Goal: Task Accomplishment & Management: Use online tool/utility

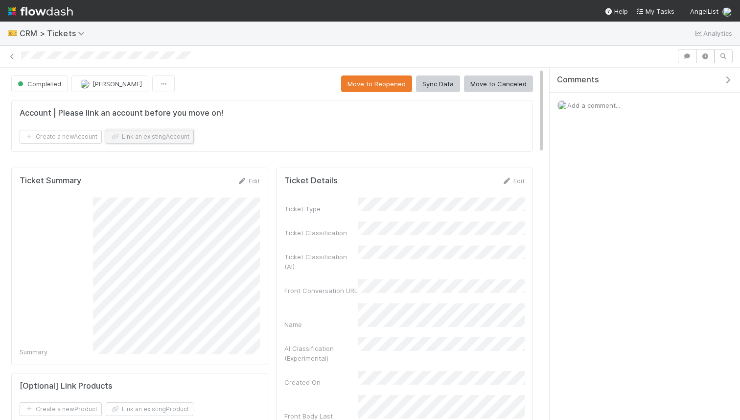
click at [160, 134] on button "Link an existing Account" at bounding box center [150, 137] width 88 height 14
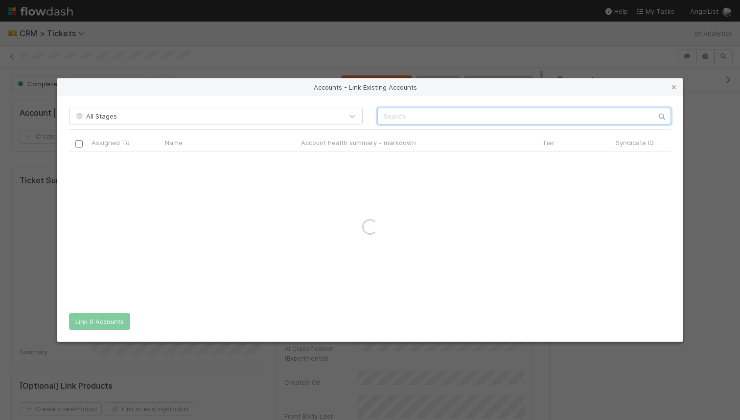
click at [490, 119] on input "text" at bounding box center [524, 116] width 294 height 17
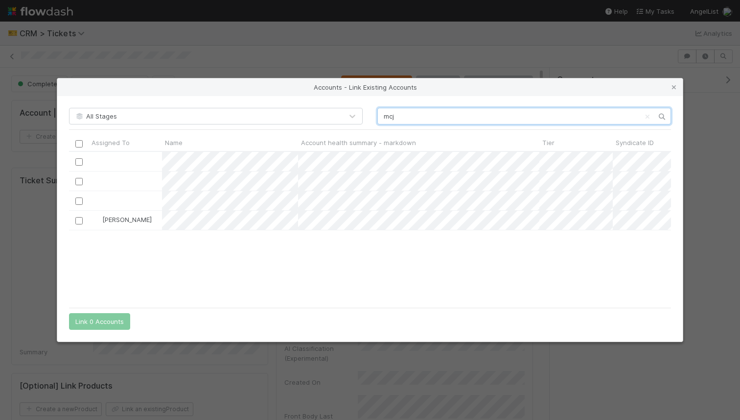
scroll to position [150, 602]
type input "mcj"
click at [82, 223] on input "checkbox" at bounding box center [78, 220] width 7 height 7
click at [94, 316] on button "Link 1 Account" at bounding box center [97, 321] width 57 height 17
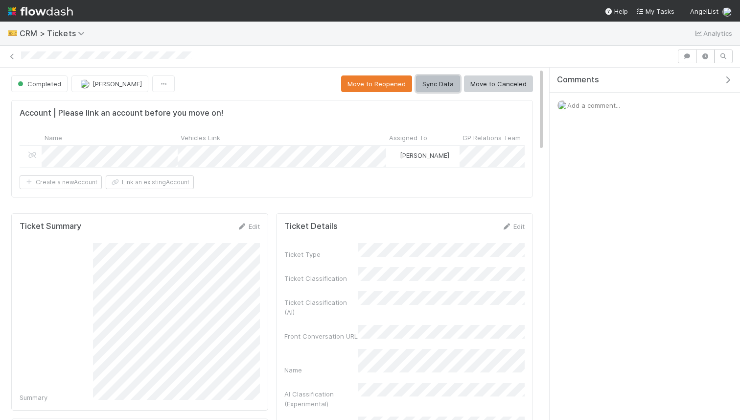
click at [431, 84] on button "Sync Data" at bounding box center [438, 83] width 44 height 17
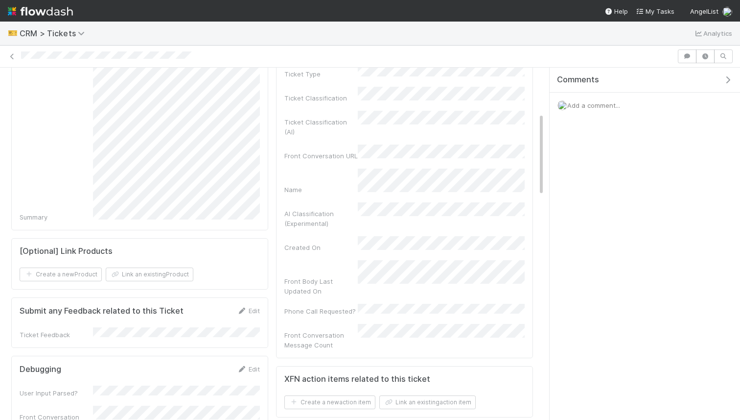
scroll to position [235, 0]
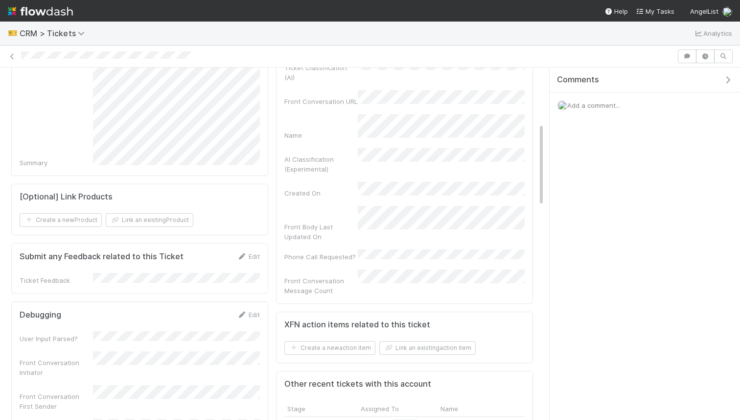
click at [340, 311] on div "XFN action items related to this ticket Create a new action item Link an existi…" at bounding box center [404, 337] width 257 height 52
click at [332, 341] on button "Create a new action item" at bounding box center [329, 348] width 91 height 14
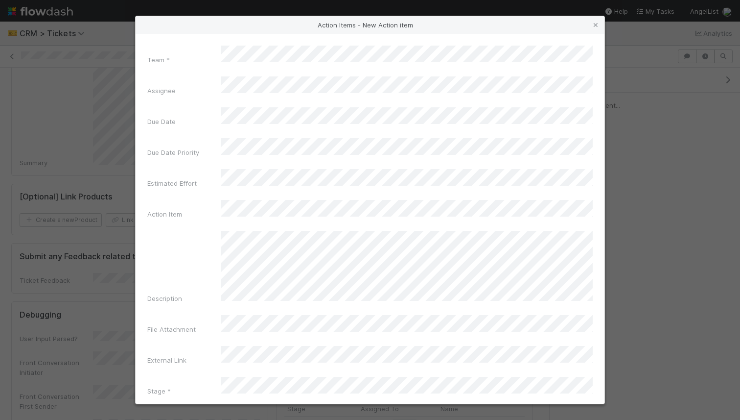
click at [335, 74] on div "Team * Assignee Due Date Due Date Priority Estimated Effort Action Item Descrip…" at bounding box center [370, 223] width 446 height 354
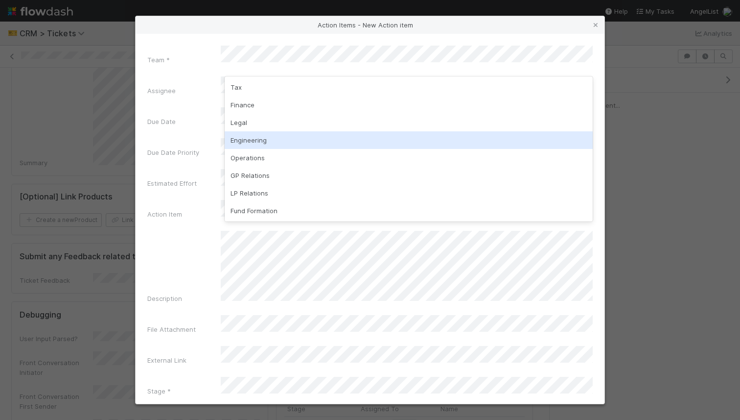
click at [299, 137] on div "Engineering" at bounding box center [409, 140] width 368 height 18
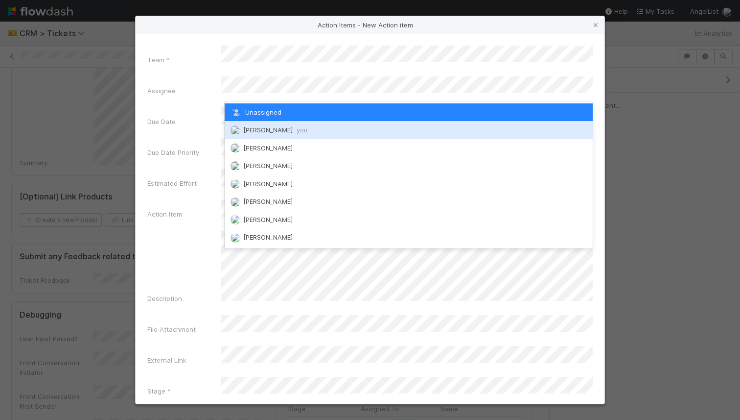
click at [278, 126] on span "[PERSON_NAME] you" at bounding box center [275, 130] width 64 height 8
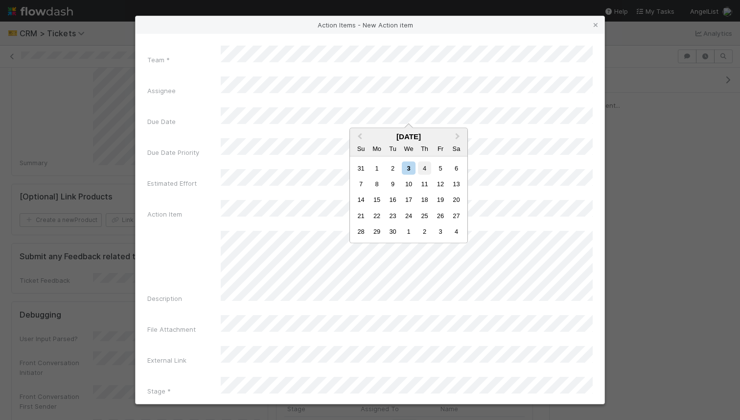
click at [426, 168] on div "4" at bounding box center [424, 167] width 13 height 13
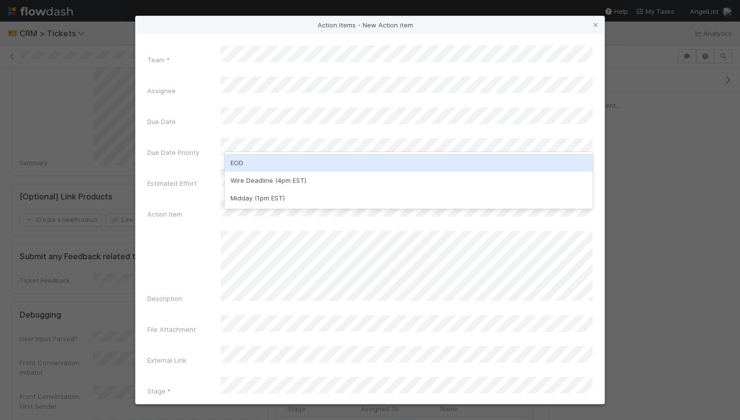
click at [292, 163] on div "EOD" at bounding box center [409, 163] width 368 height 18
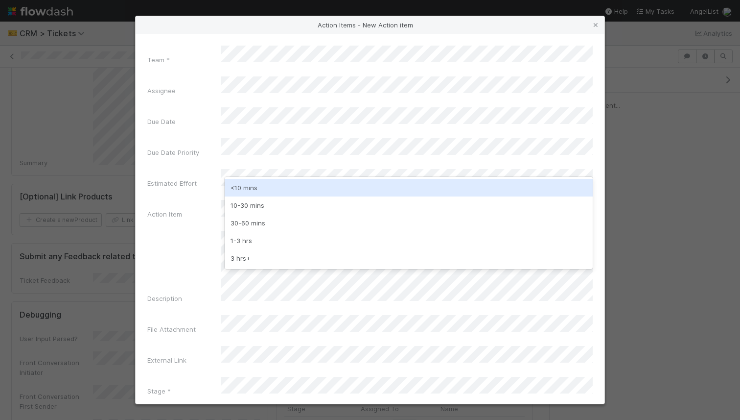
click at [284, 187] on div "<10 mins" at bounding box center [409, 188] width 368 height 18
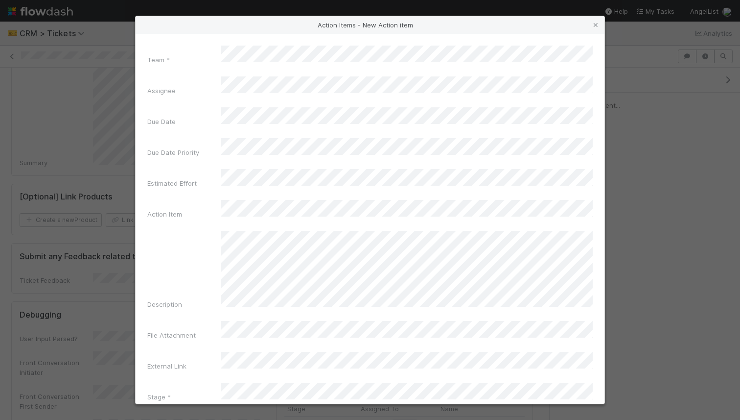
click at [445, 417] on button "Create Action item" at bounding box center [370, 426] width 446 height 19
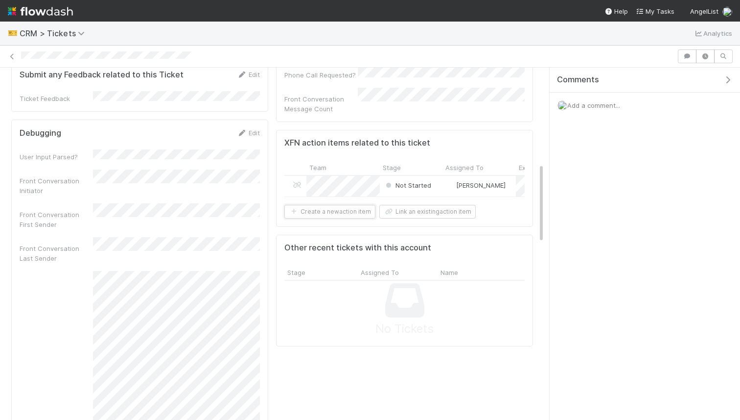
scroll to position [414, 0]
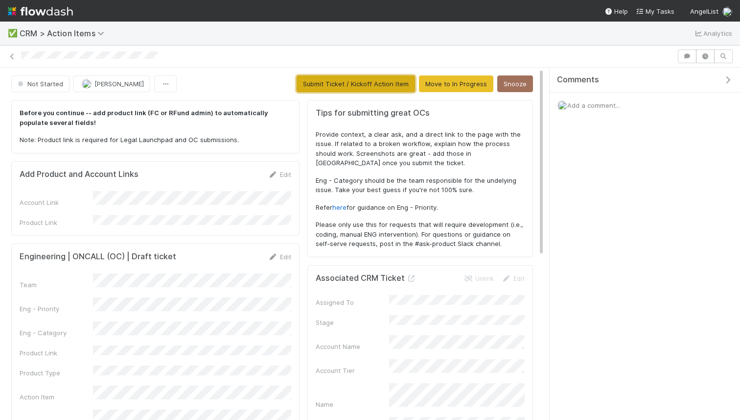
click at [382, 88] on button "Submit Ticket / Kickoff Action Item" at bounding box center [356, 83] width 118 height 17
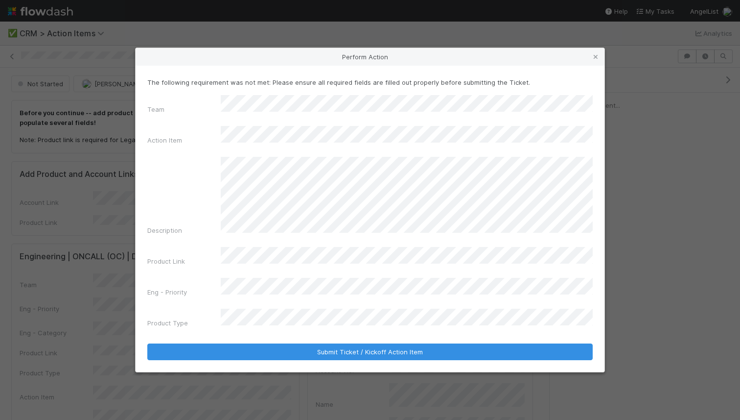
click at [277, 314] on form "The following requirement was not met: Please ensure all required fields are fi…" at bounding box center [370, 218] width 446 height 283
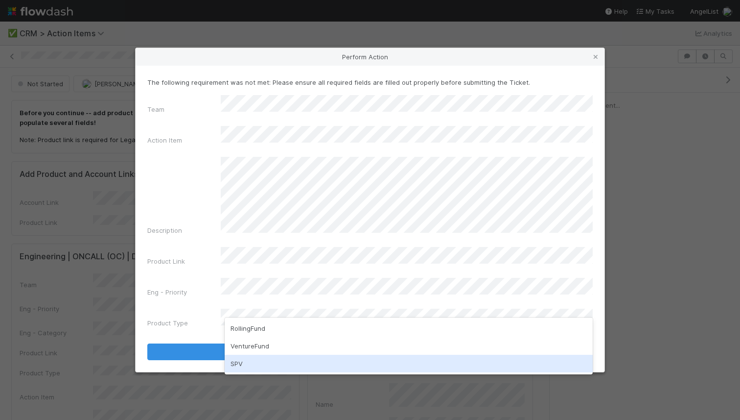
click at [248, 359] on div "SPV" at bounding box center [409, 363] width 368 height 18
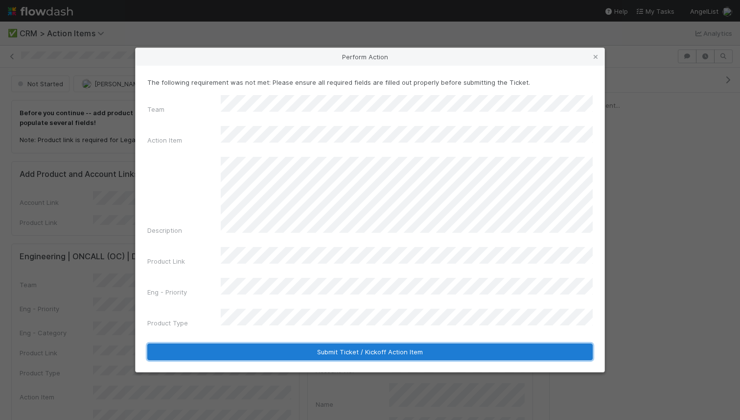
click at [261, 343] on button "Submit Ticket / Kickoff Action Item" at bounding box center [370, 351] width 446 height 17
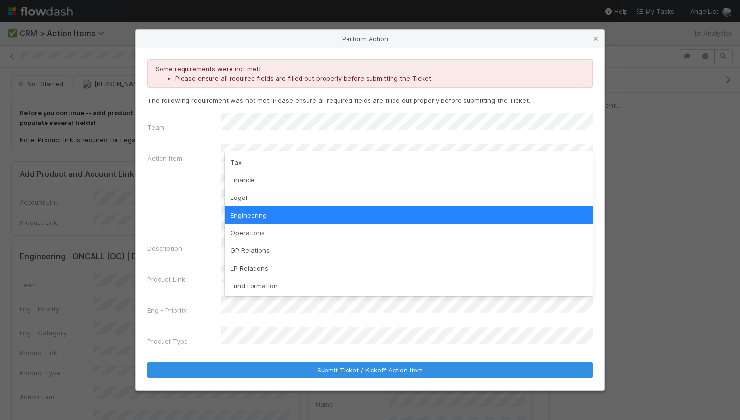
click at [257, 208] on div "Engineering" at bounding box center [409, 215] width 368 height 18
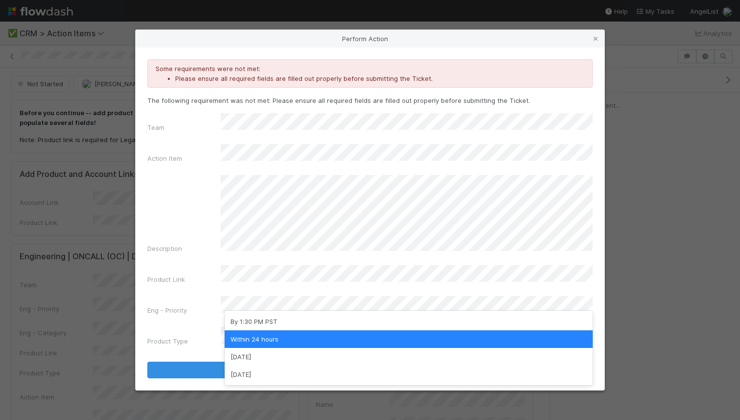
click at [262, 331] on div "Within 24 hours" at bounding box center [409, 339] width 368 height 18
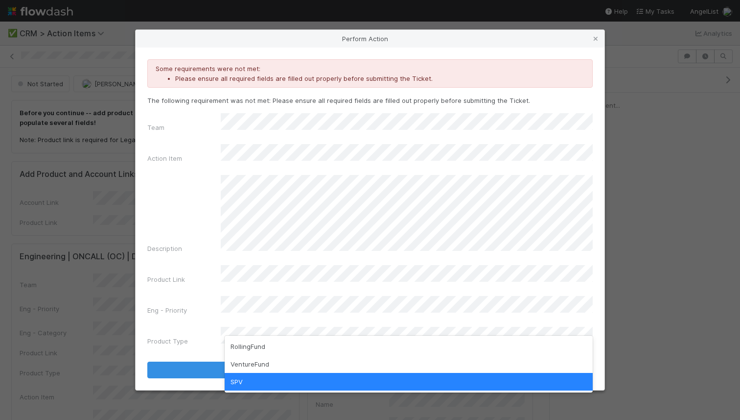
click at [263, 377] on div "SPV" at bounding box center [409, 382] width 368 height 18
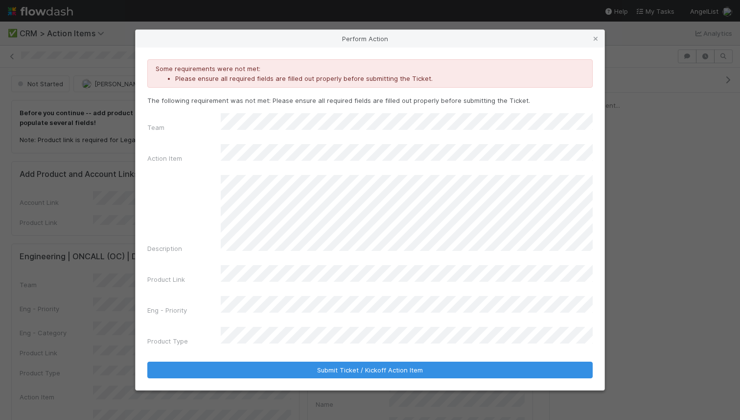
click at [286, 362] on div "Some requirements were not met: Please ensure all required fields are filled ou…" at bounding box center [370, 218] width 469 height 342
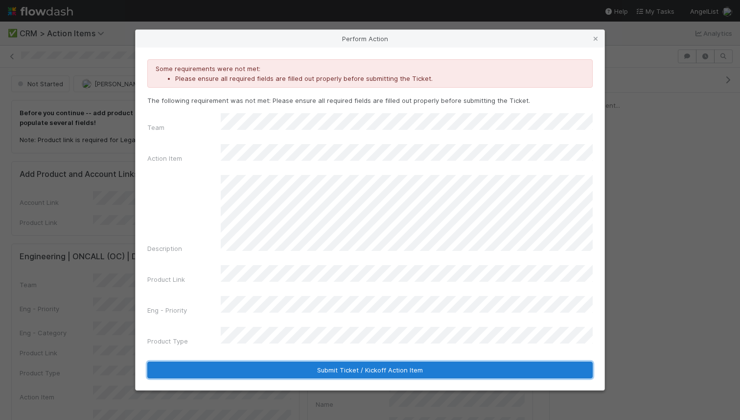
click at [280, 361] on button "Submit Ticket / Kickoff Action Item" at bounding box center [370, 369] width 446 height 17
